Goal: Task Accomplishment & Management: Use online tool/utility

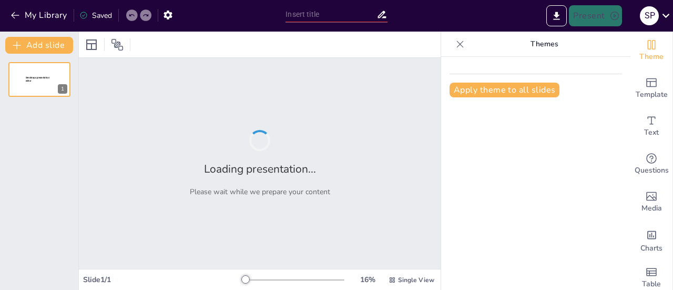
type input "Integrating Smart Technologies for Effective Management of Renewable Energy Ass…"
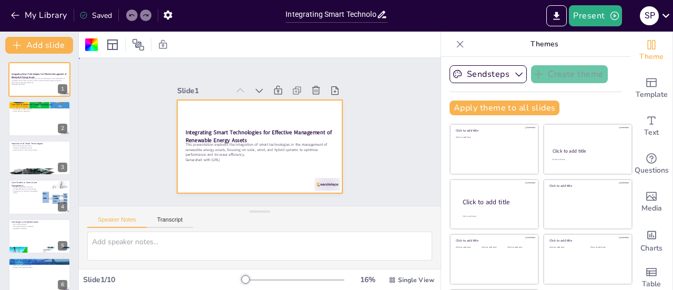
click at [370, 175] on div "Slide 1 Integrating Smart Technologies for Effective Management of Renewable En…" at bounding box center [260, 132] width 332 height 380
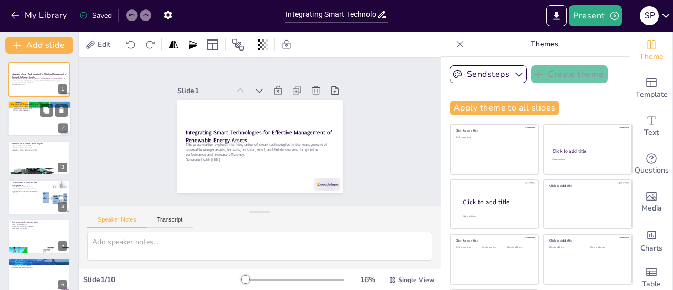
click at [46, 118] on div at bounding box center [39, 119] width 63 height 36
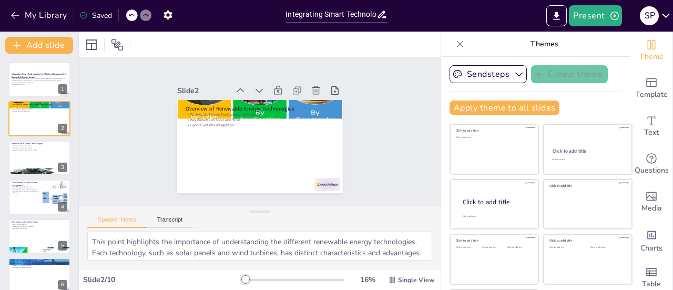
scroll to position [15, 0]
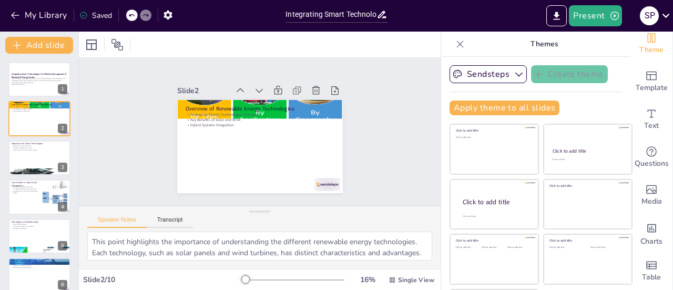
click at [5, 150] on div "Integrating Smart Technologies for Effective Management of Renewable Energy Ass…" at bounding box center [39, 255] width 78 height 387
click at [31, 155] on div at bounding box center [39, 158] width 63 height 36
type textarea "IoT technology allows for real-time monitoring of renewable energy assets, whic…"
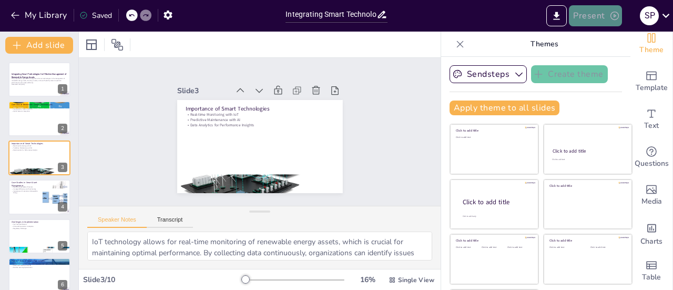
click at [609, 16] on button "Present" at bounding box center [595, 15] width 53 height 21
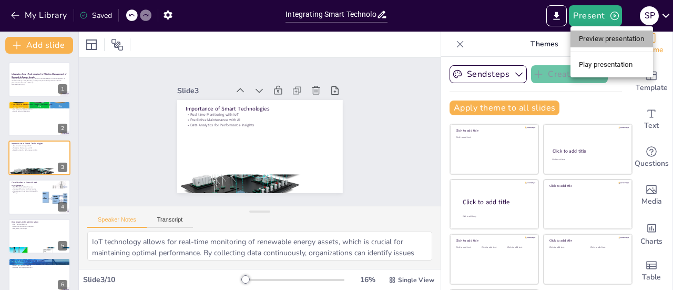
click at [608, 38] on li "Preview presentation" at bounding box center [612, 39] width 83 height 17
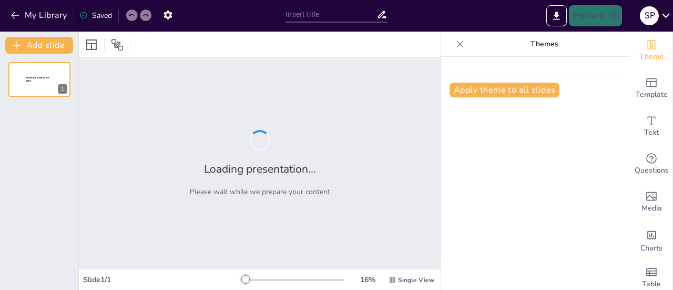
type input "Integrating Smart Technologies for Effective Management of Renewable Energy Ass…"
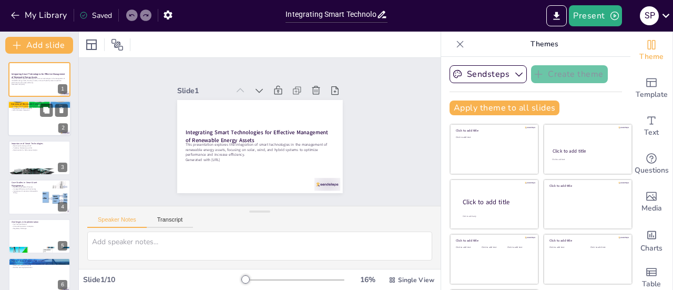
click at [41, 133] on div at bounding box center [39, 119] width 63 height 36
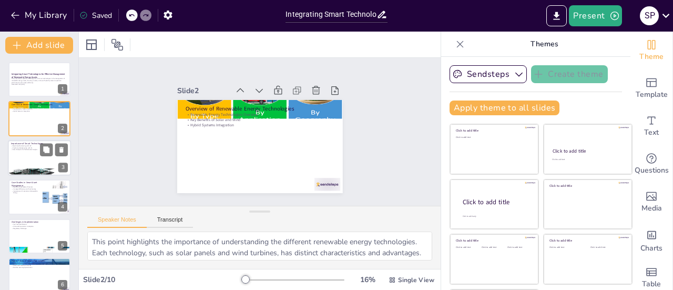
click at [36, 171] on div at bounding box center [39, 172] width 63 height 28
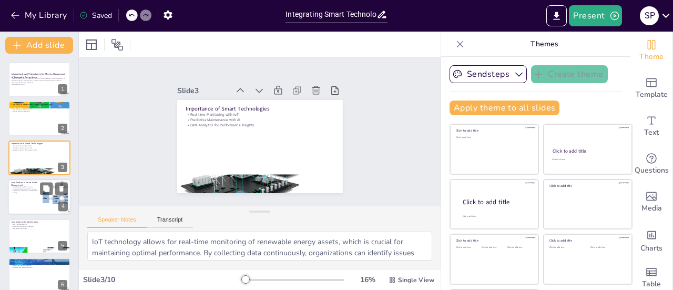
click at [36, 204] on div at bounding box center [39, 197] width 63 height 36
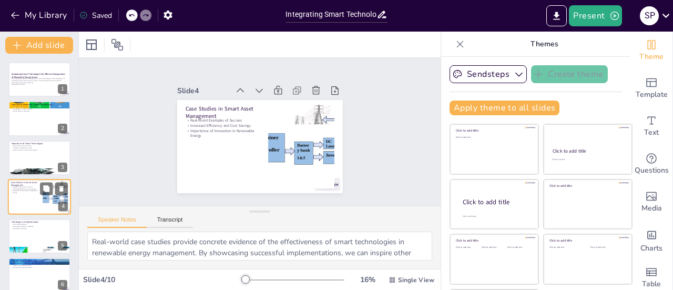
scroll to position [25, 0]
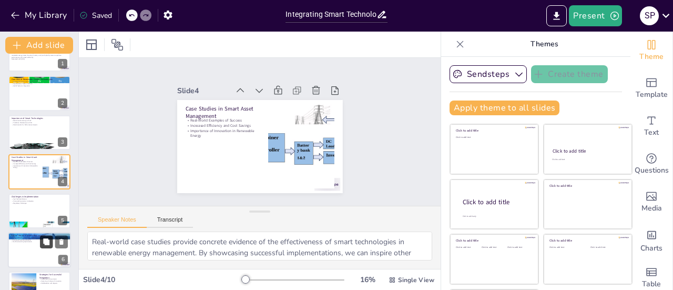
click at [42, 239] on button at bounding box center [46, 241] width 13 height 13
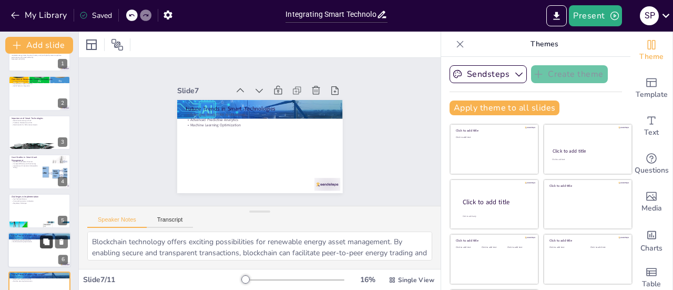
scroll to position [142, 0]
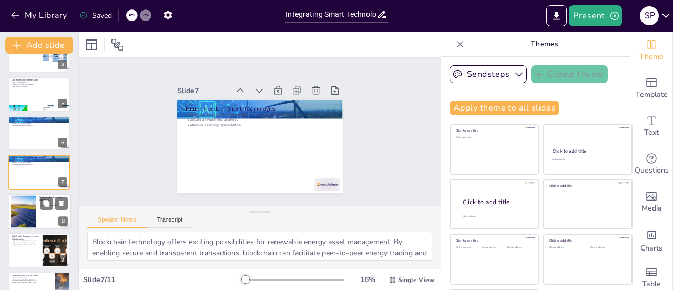
click at [40, 216] on div at bounding box center [39, 212] width 63 height 36
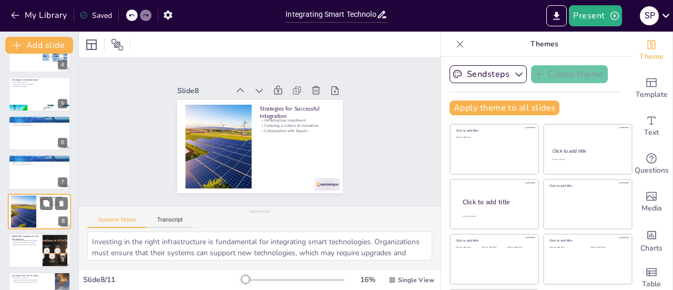
scroll to position [181, 0]
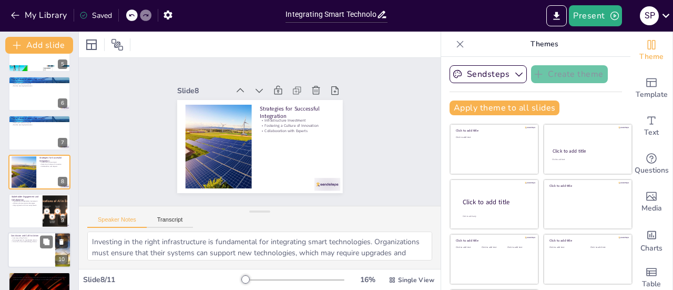
click at [50, 249] on div at bounding box center [39, 251] width 63 height 36
type textarea "Summarizing key points is crucial for reinforcing the main messages of the pres…"
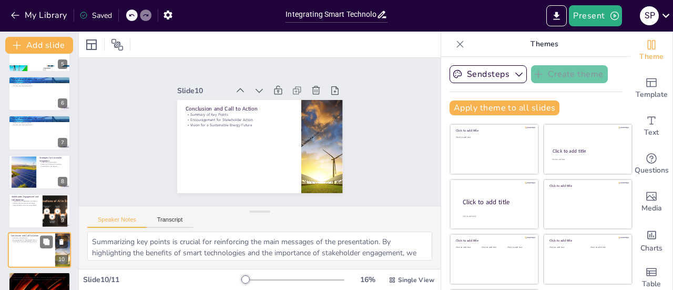
scroll to position [206, 0]
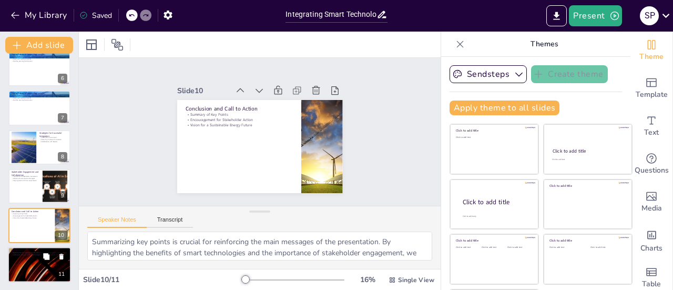
click at [47, 274] on div at bounding box center [39, 265] width 63 height 36
